Goal: Check status: Check status

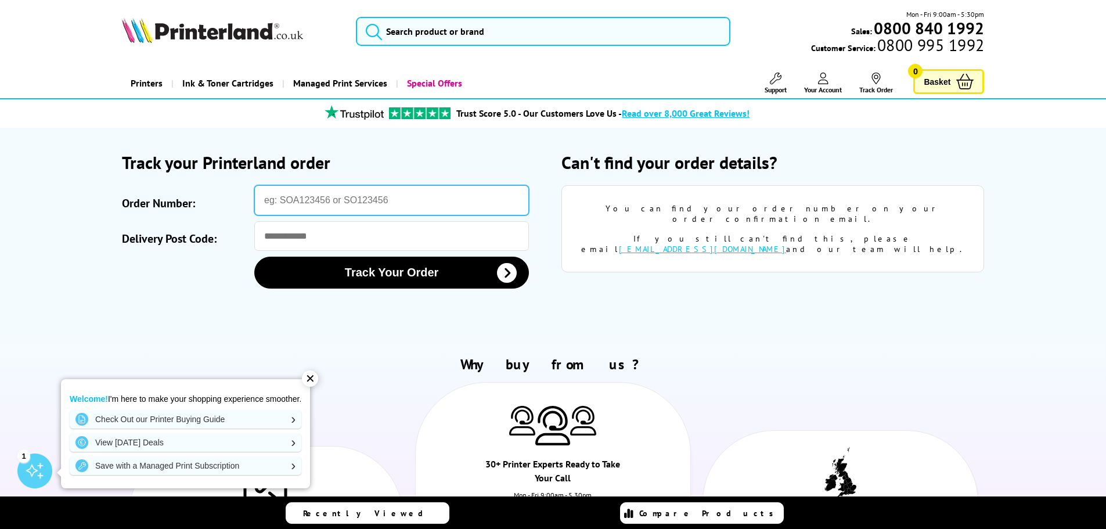
paste input "PBVS3008391001"
type input "PBVS3008391001"
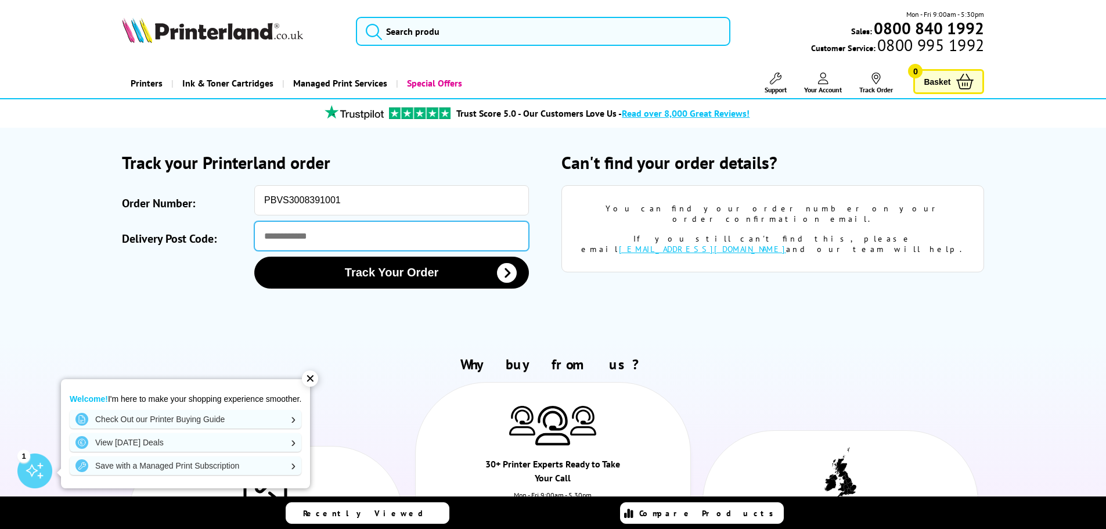
drag, startPoint x: 321, startPoint y: 238, endPoint x: 325, endPoint y: 233, distance: 6.2
click at [321, 238] on input "Delivery Post Code:" at bounding box center [391, 236] width 275 height 30
type input "*******"
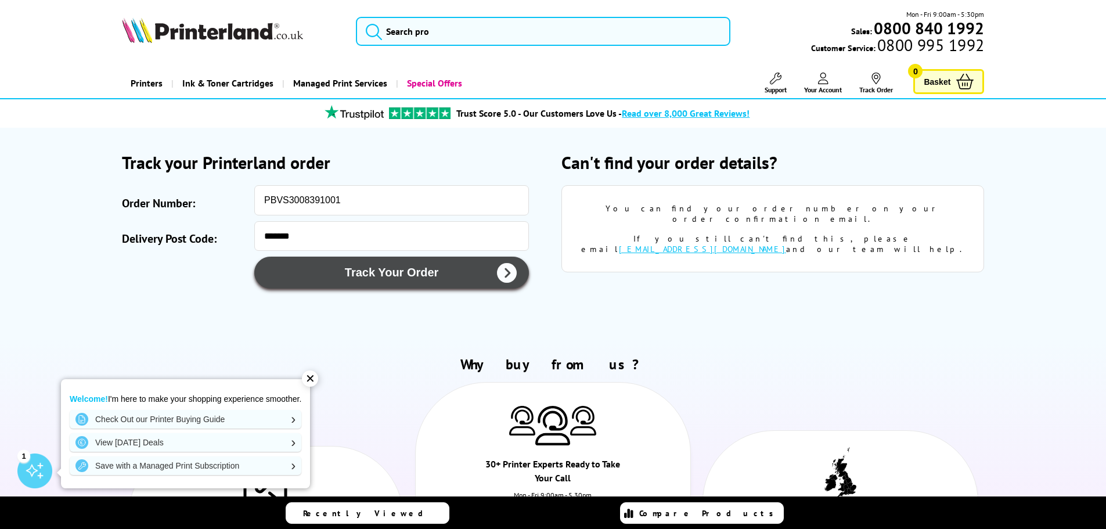
click at [340, 281] on button "Track Your Order" at bounding box center [391, 273] width 275 height 32
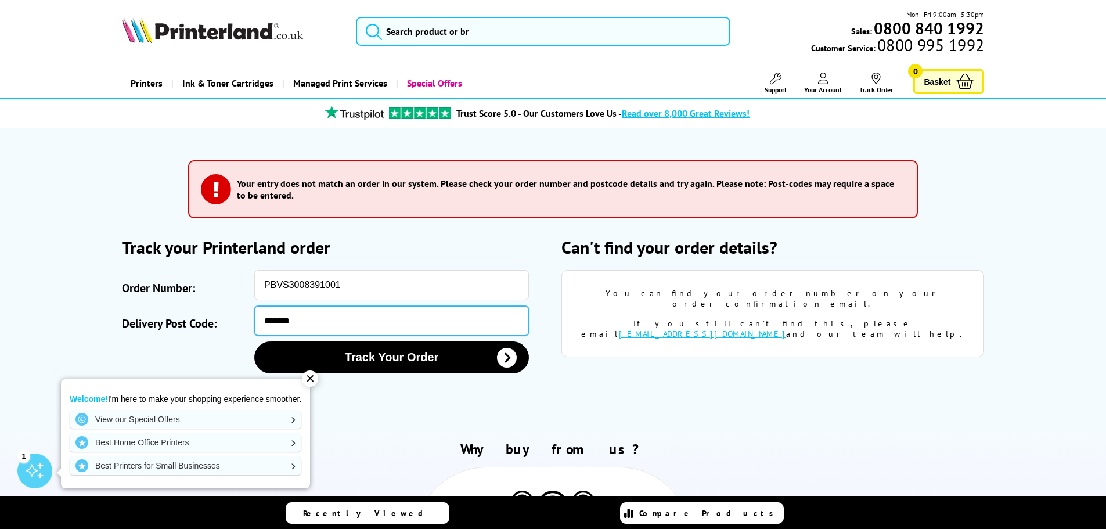
click at [279, 319] on input "*******" at bounding box center [391, 321] width 275 height 30
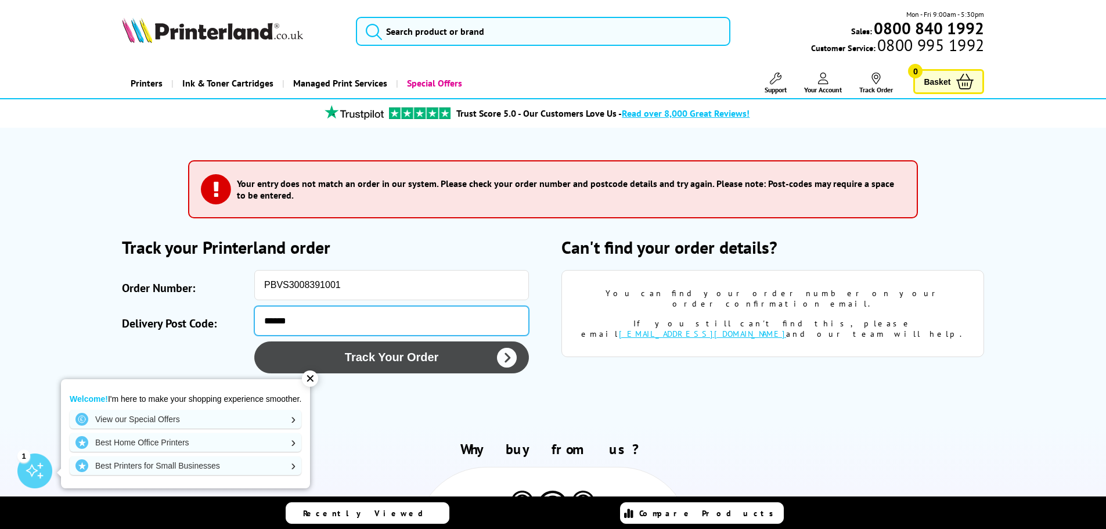
type input "******"
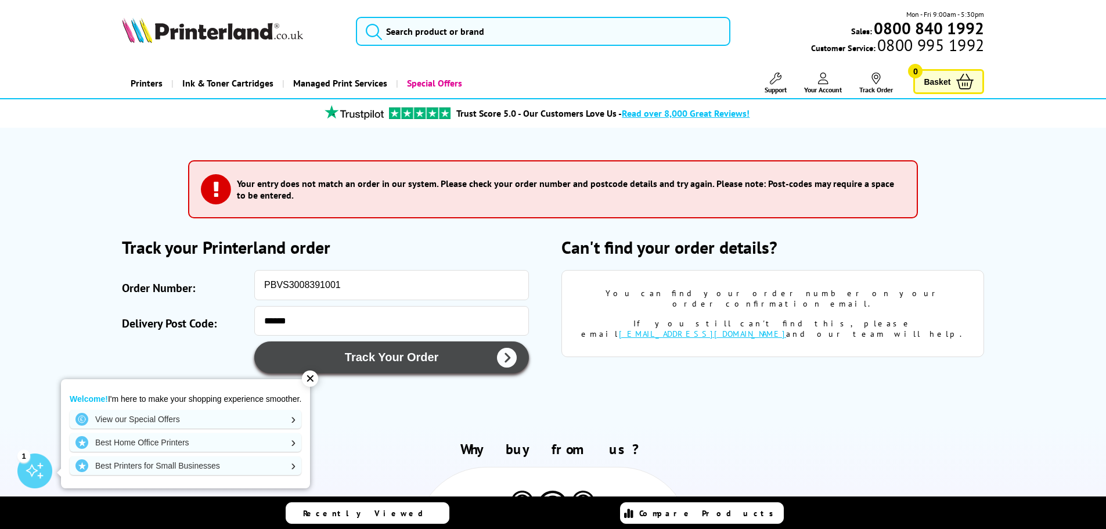
click at [351, 356] on button "Track Your Order" at bounding box center [391, 357] width 275 height 32
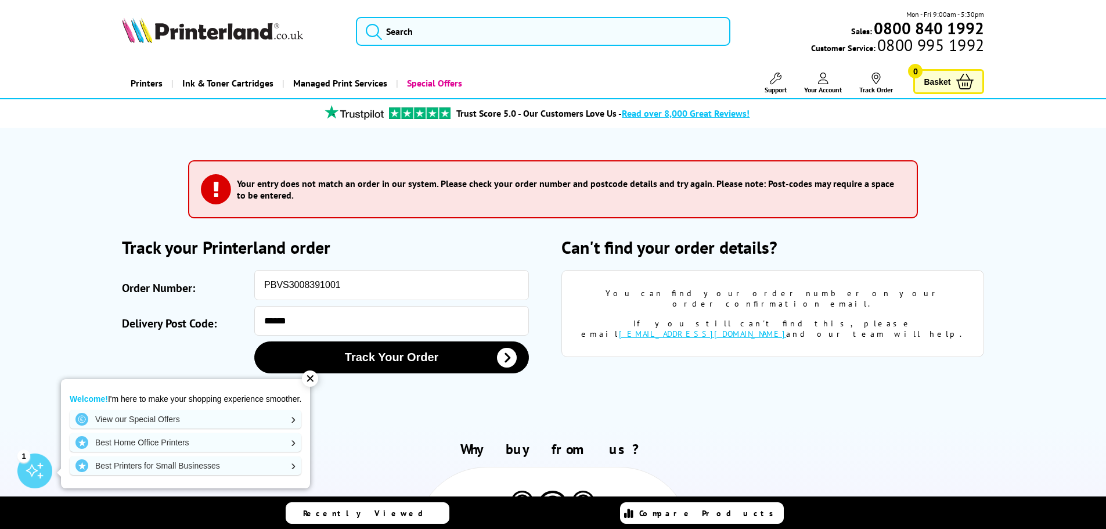
click at [817, 80] on link "Your Account" at bounding box center [823, 83] width 38 height 21
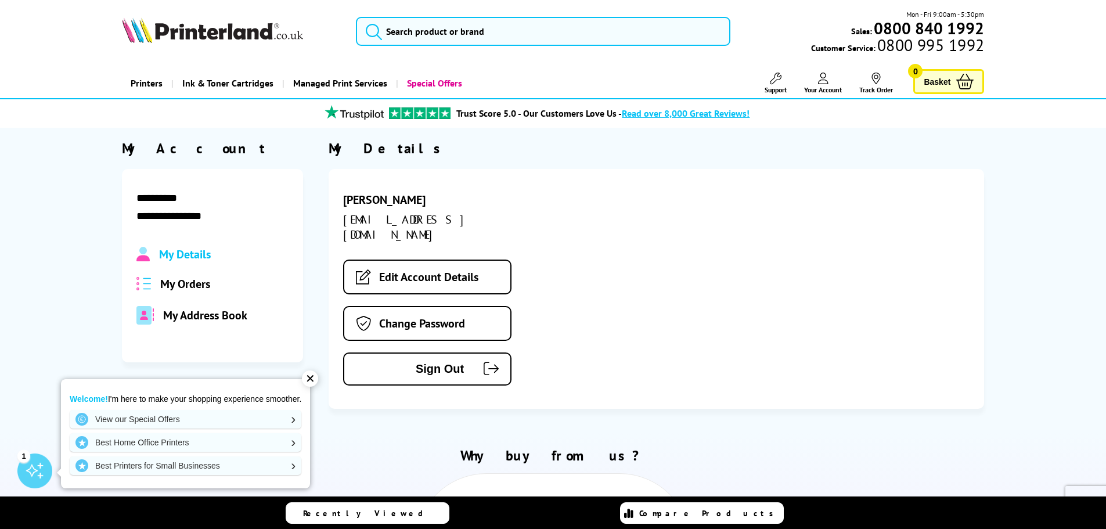
click at [189, 286] on span "My Orders" at bounding box center [185, 283] width 50 height 15
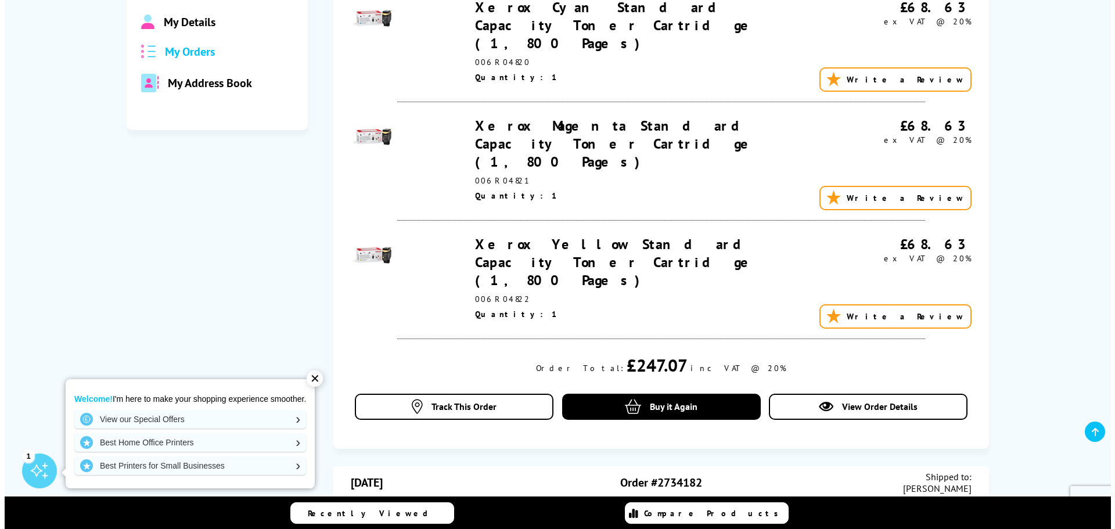
scroll to position [290, 0]
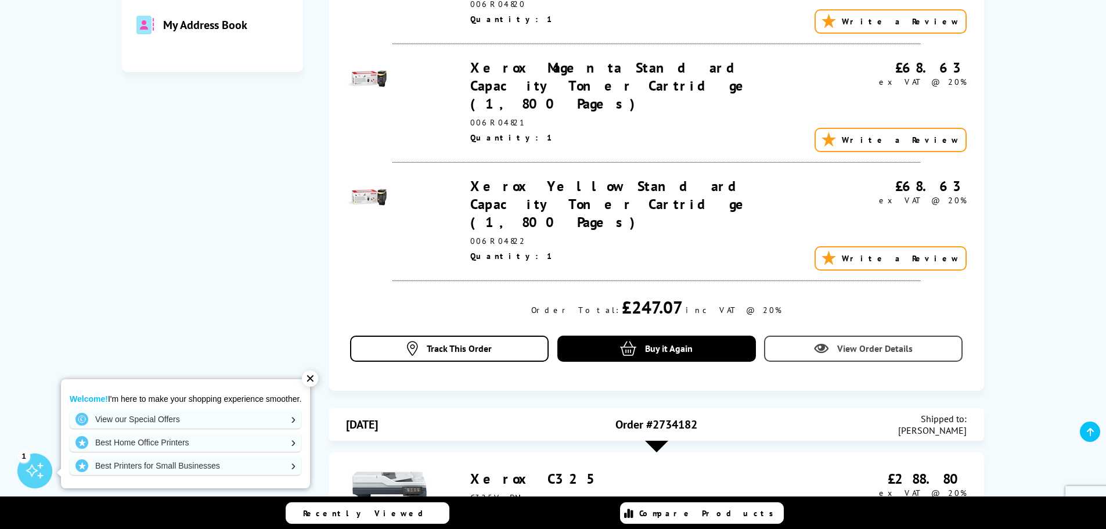
click at [824, 341] on icon at bounding box center [821, 348] width 15 height 15
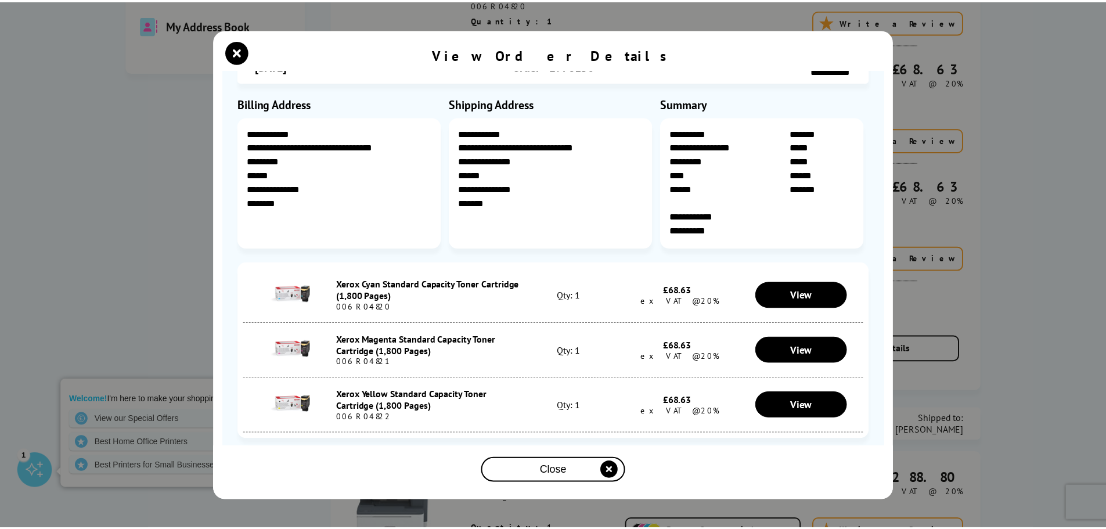
scroll to position [0, 0]
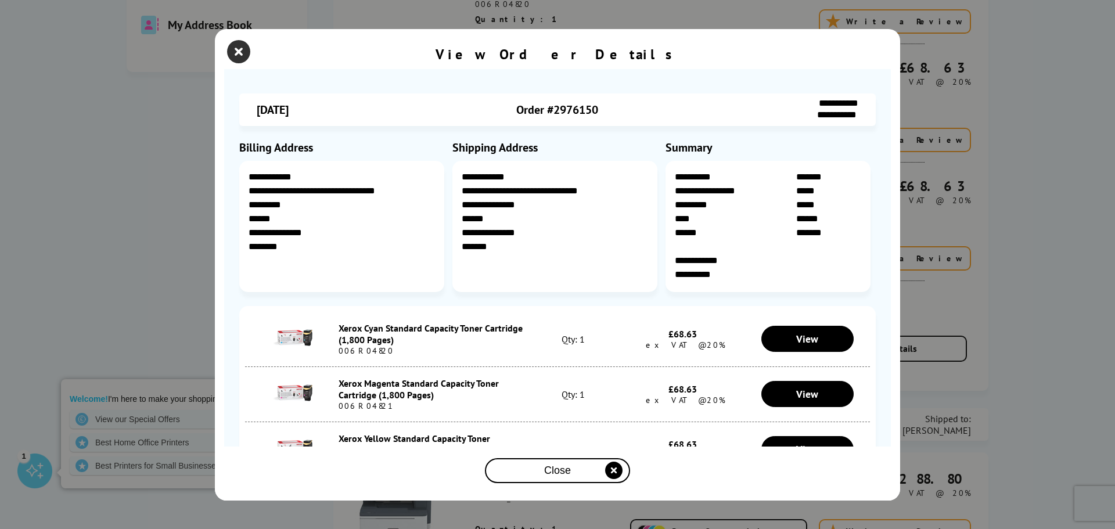
click at [243, 49] on icon "close modal" at bounding box center [238, 51] width 23 height 23
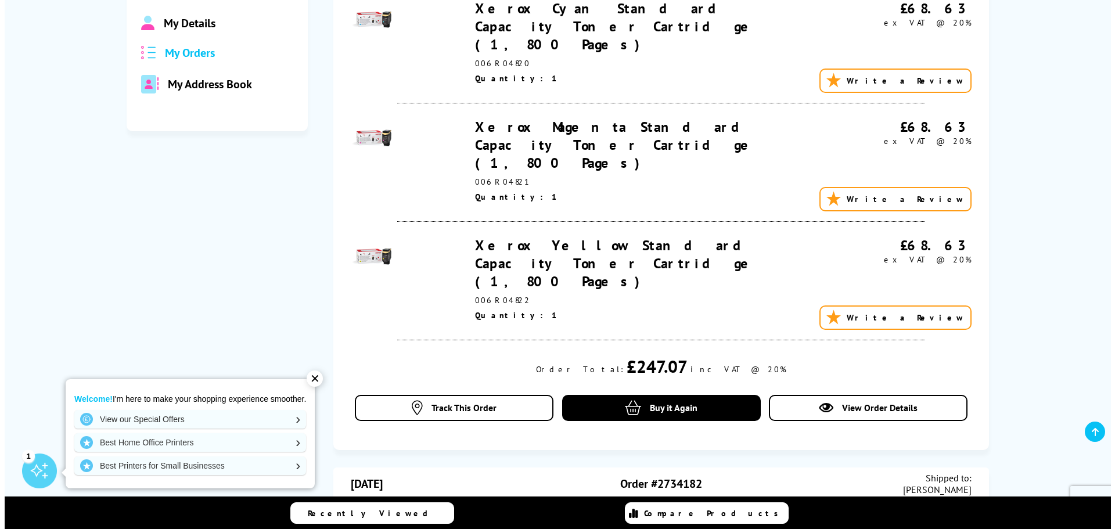
scroll to position [290, 0]
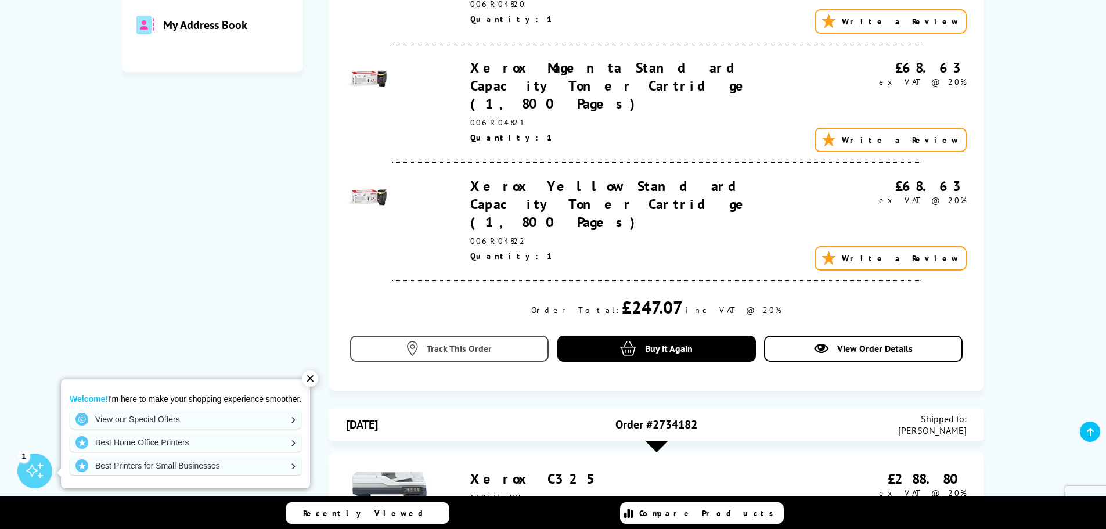
click at [489, 343] on span "Track This Order" at bounding box center [459, 349] width 65 height 12
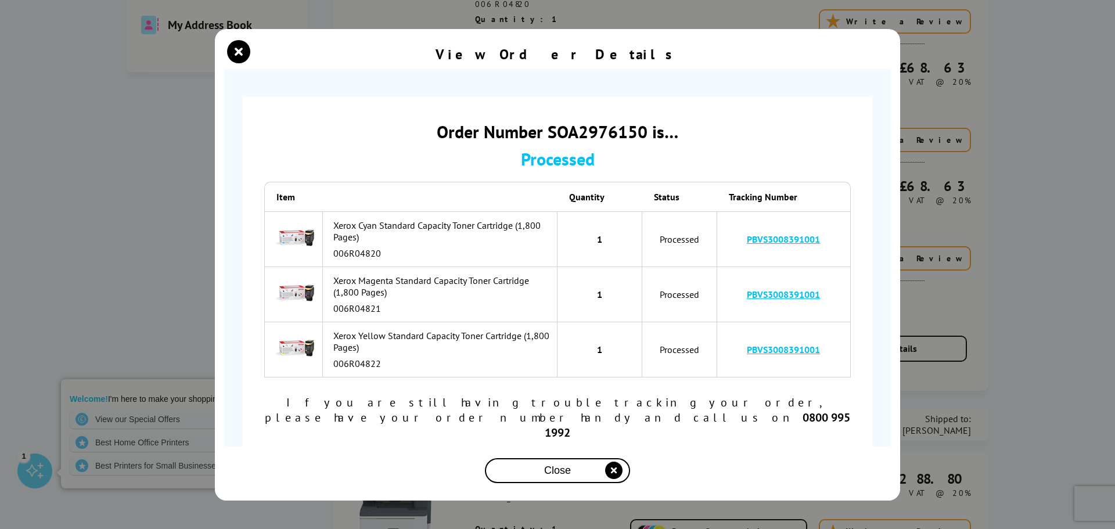
click at [799, 300] on link "PBVS3008391001" at bounding box center [783, 295] width 73 height 12
